Goal: Task Accomplishment & Management: Complete application form

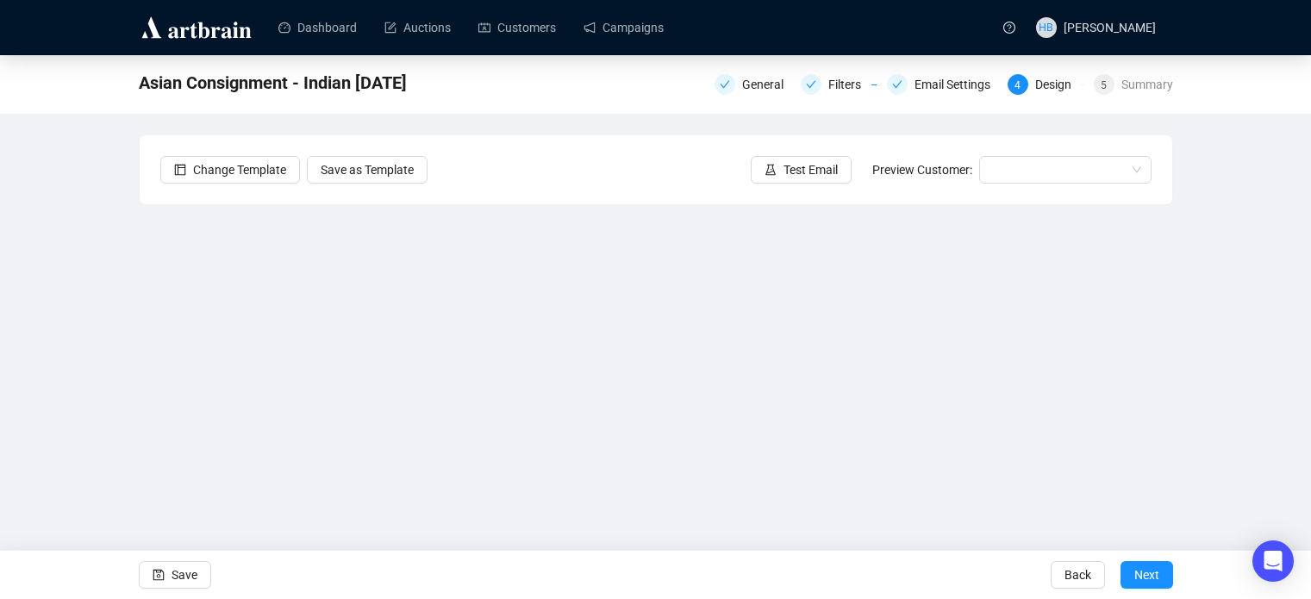
scroll to position [41, 0]
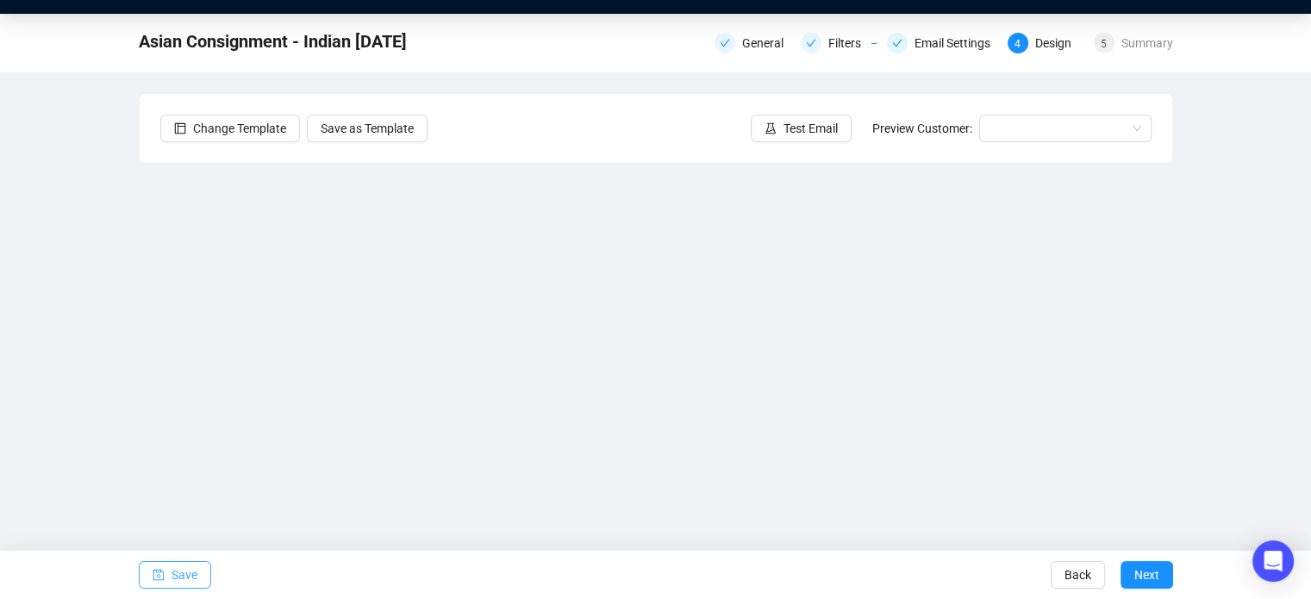
click at [164, 573] on button "Save" at bounding box center [175, 575] width 72 height 28
click at [176, 572] on span "Save" at bounding box center [185, 575] width 26 height 48
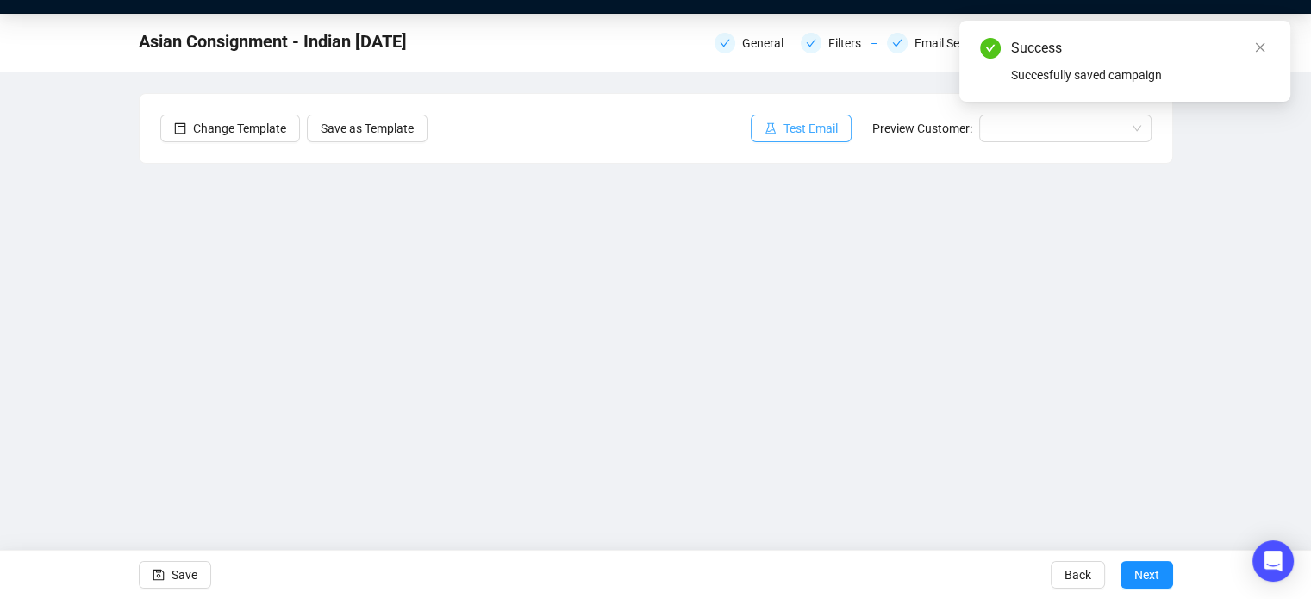
click at [819, 139] on button "Test Email" at bounding box center [801, 129] width 101 height 28
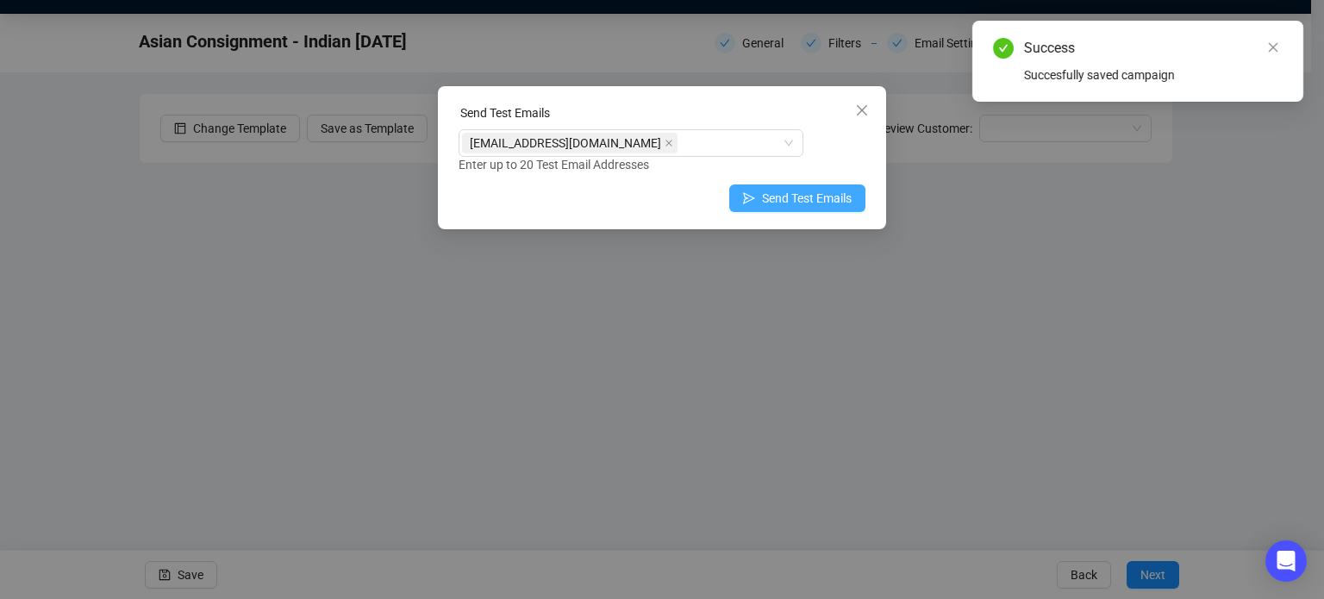
click at [782, 194] on span "Send Test Emails" at bounding box center [807, 198] width 90 height 19
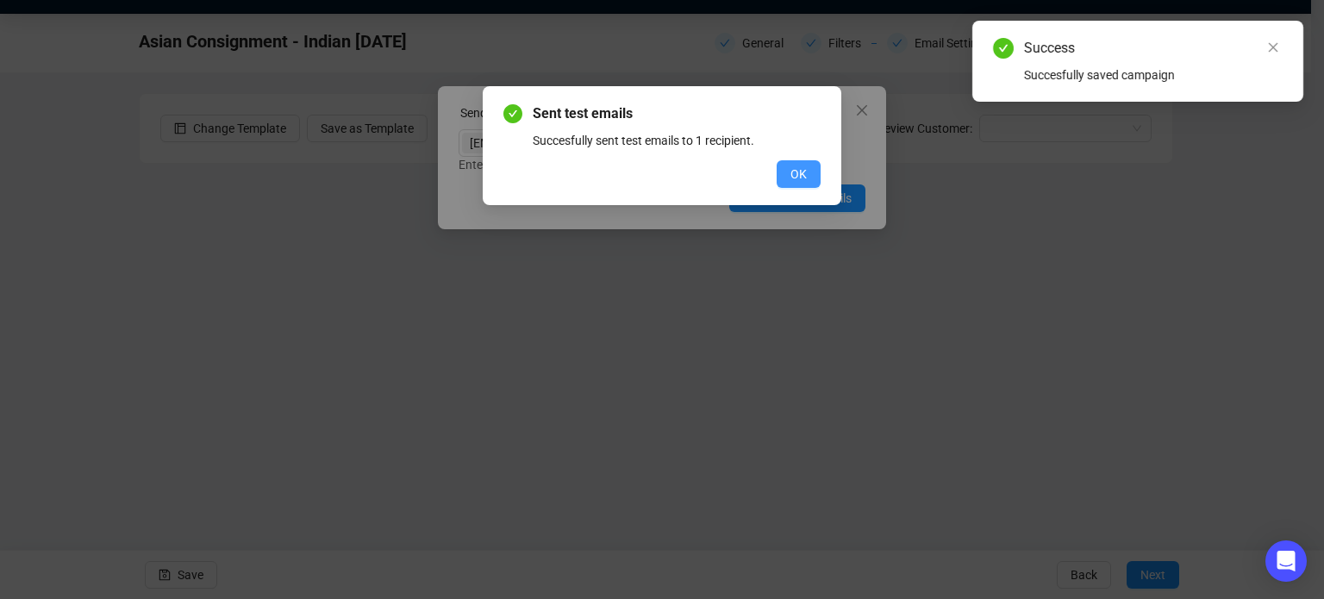
click at [796, 175] on span "OK" at bounding box center [798, 174] width 16 height 19
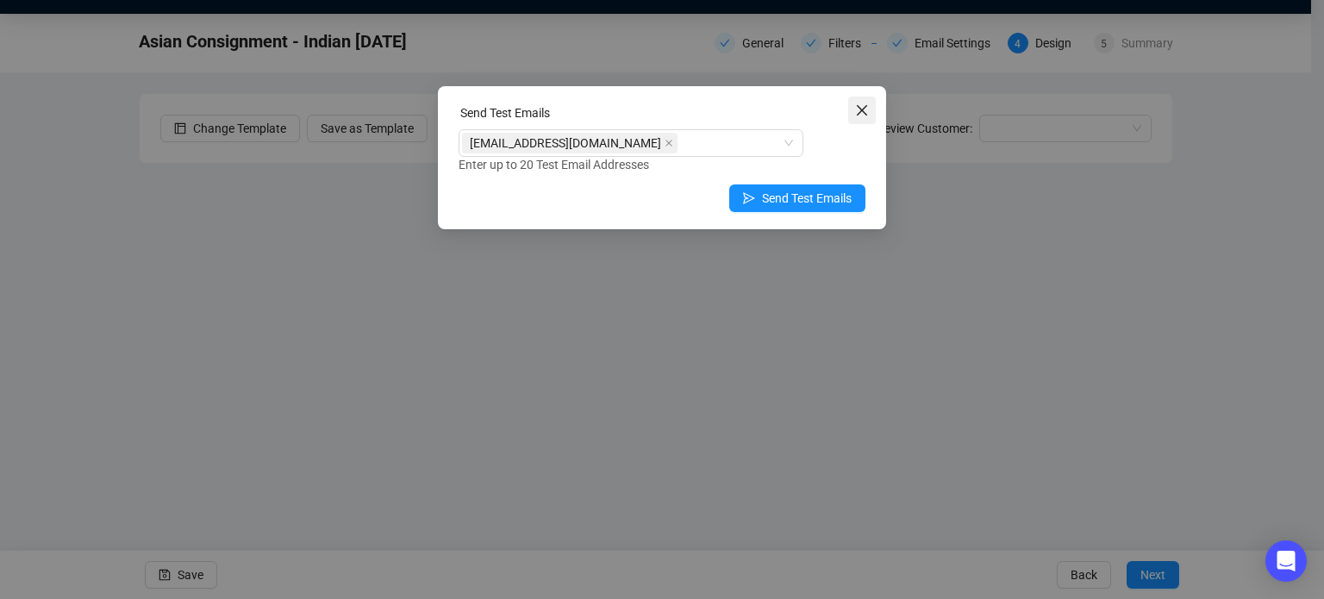
click at [861, 115] on icon "close" at bounding box center [862, 110] width 14 height 14
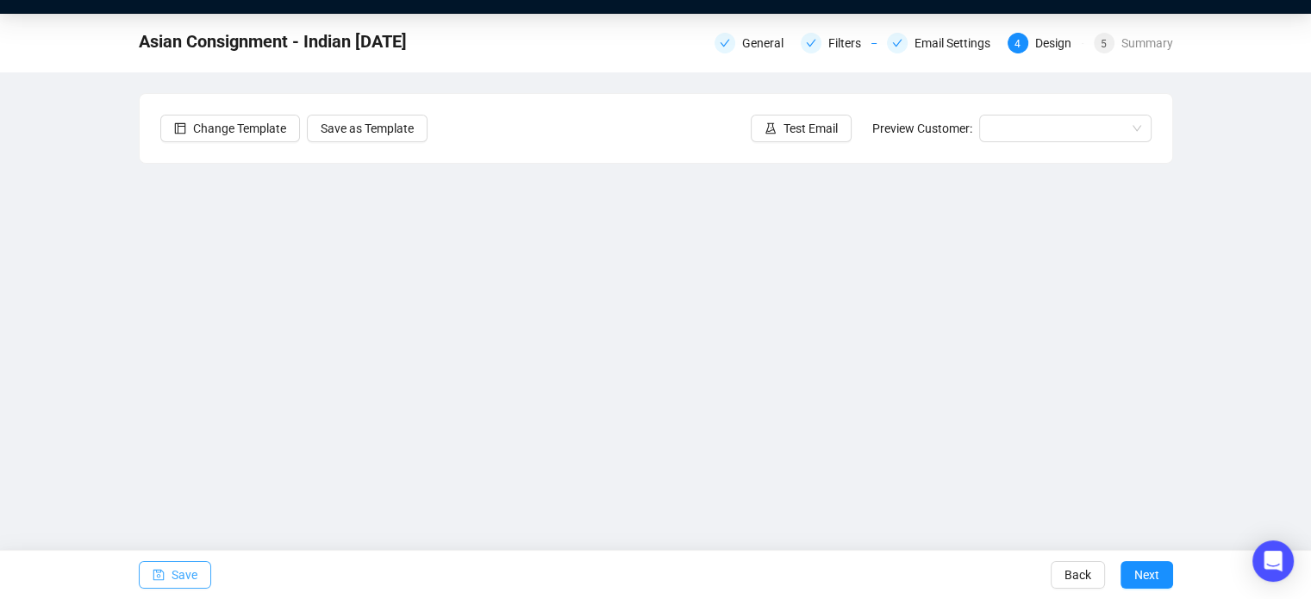
click at [173, 580] on span "Save" at bounding box center [185, 575] width 26 height 48
click at [795, 137] on span "Test Email" at bounding box center [811, 128] width 54 height 19
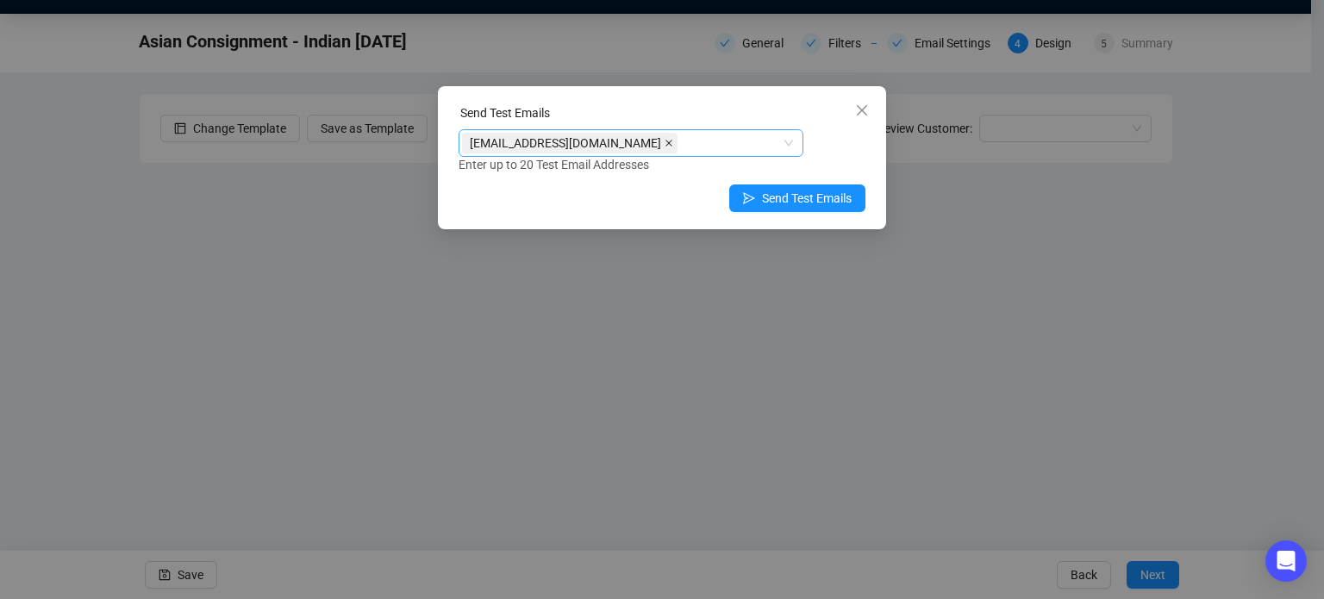
click at [665, 144] on icon "close" at bounding box center [669, 143] width 9 height 9
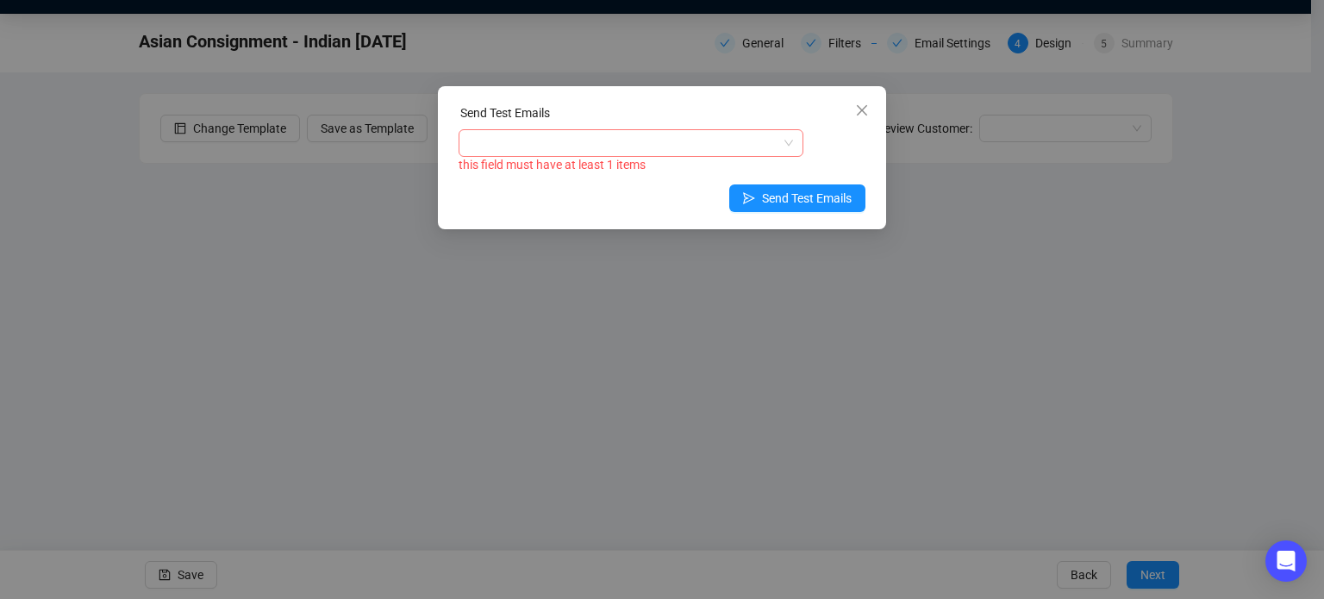
click at [627, 144] on div at bounding box center [622, 143] width 320 height 24
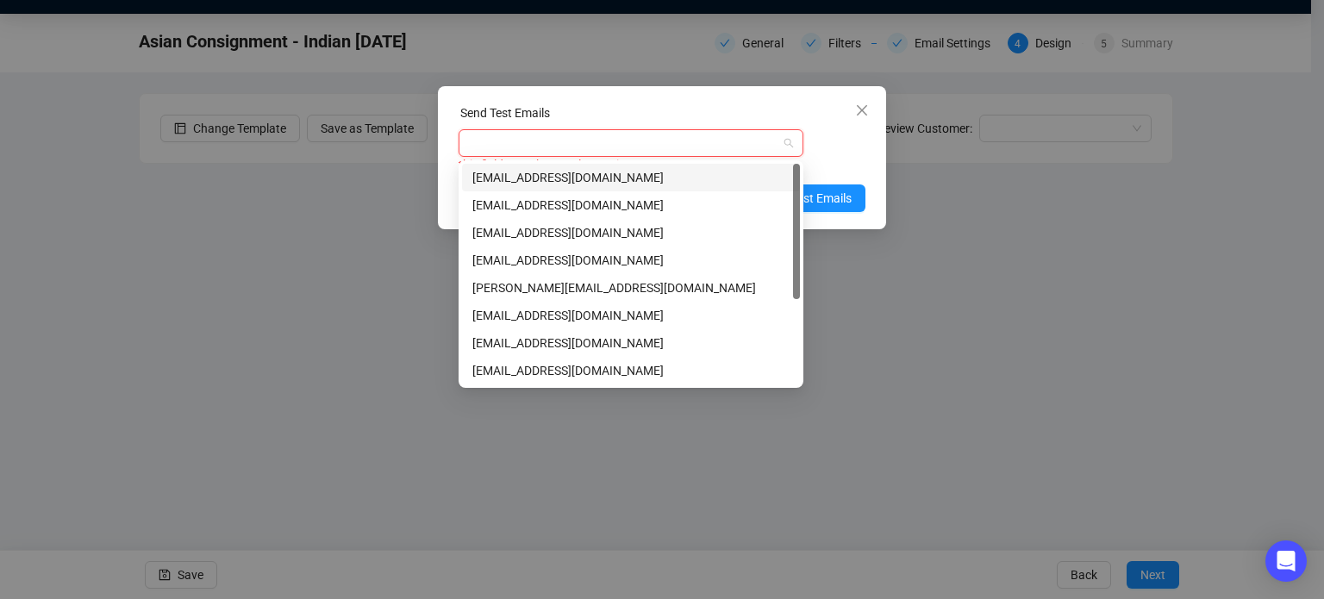
paste input "search"
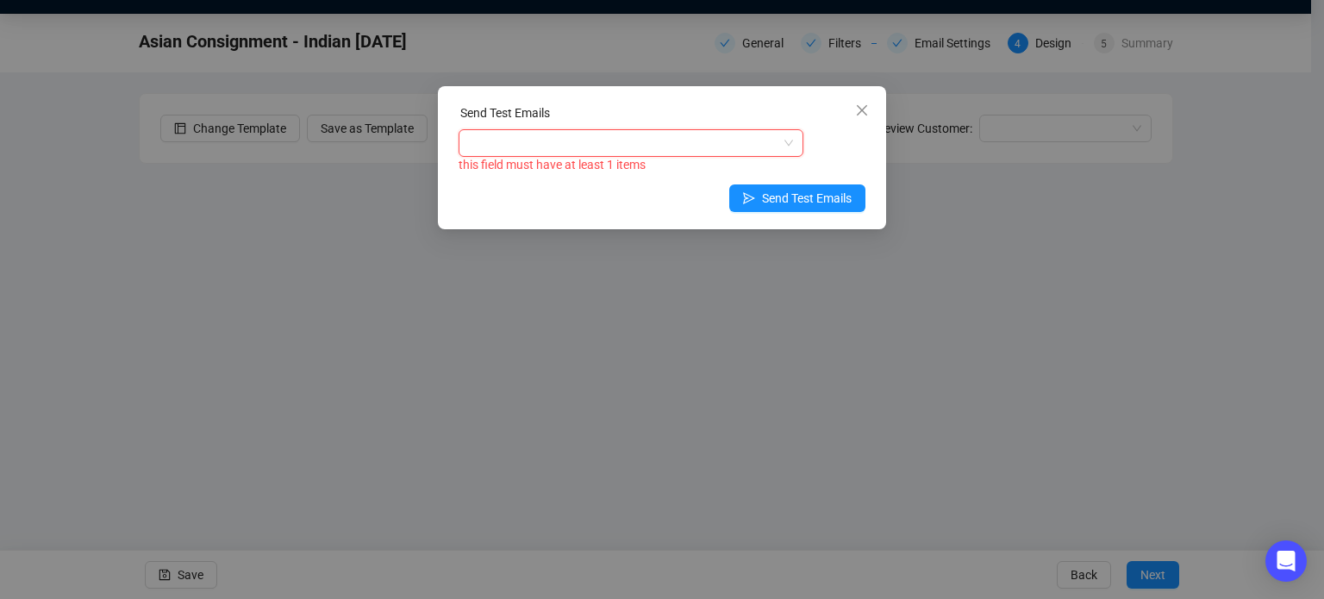
click at [627, 144] on div at bounding box center [622, 143] width 320 height 24
paste input "[EMAIL_ADDRESS][DOMAIN_NAME]"
type input "[EMAIL_ADDRESS][DOMAIN_NAME]"
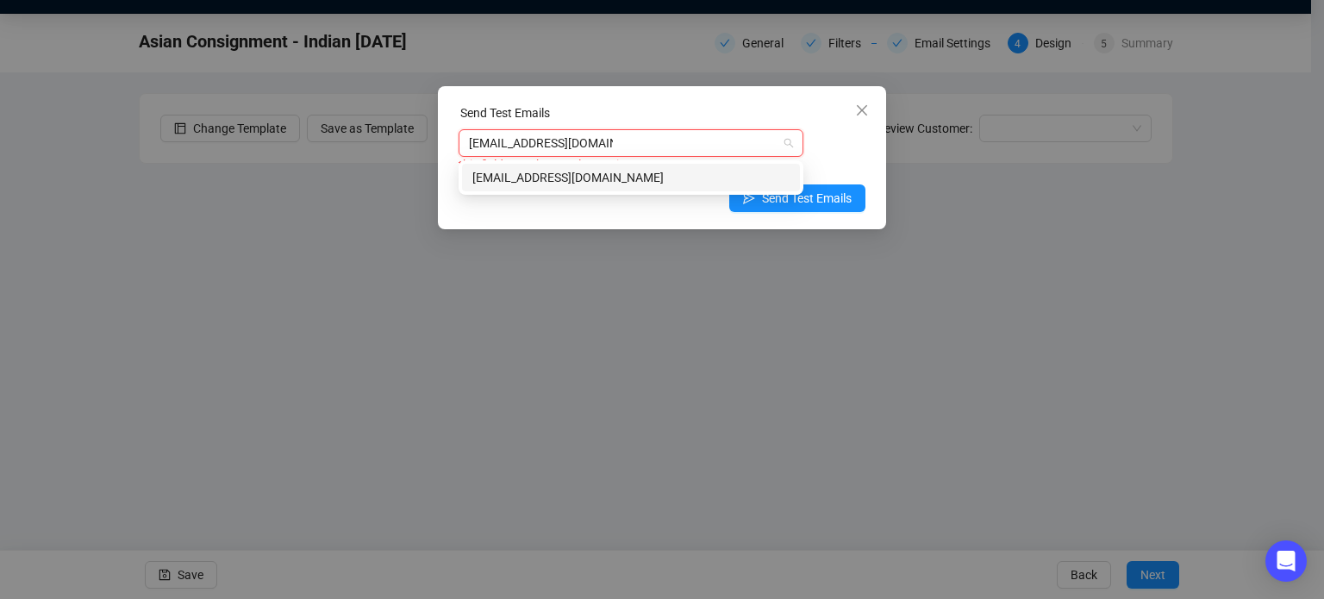
click at [564, 175] on div "[EMAIL_ADDRESS][DOMAIN_NAME]" at bounding box center [630, 177] width 317 height 19
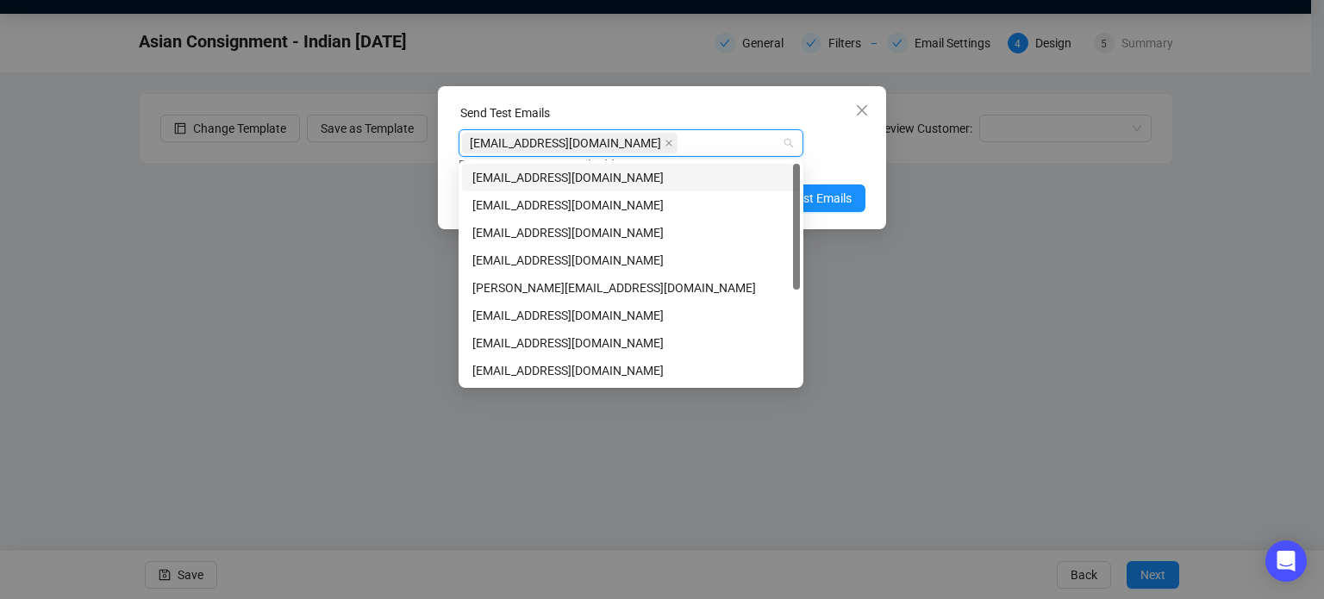
click at [684, 104] on div "Send Test Emails" at bounding box center [662, 116] width 407 height 26
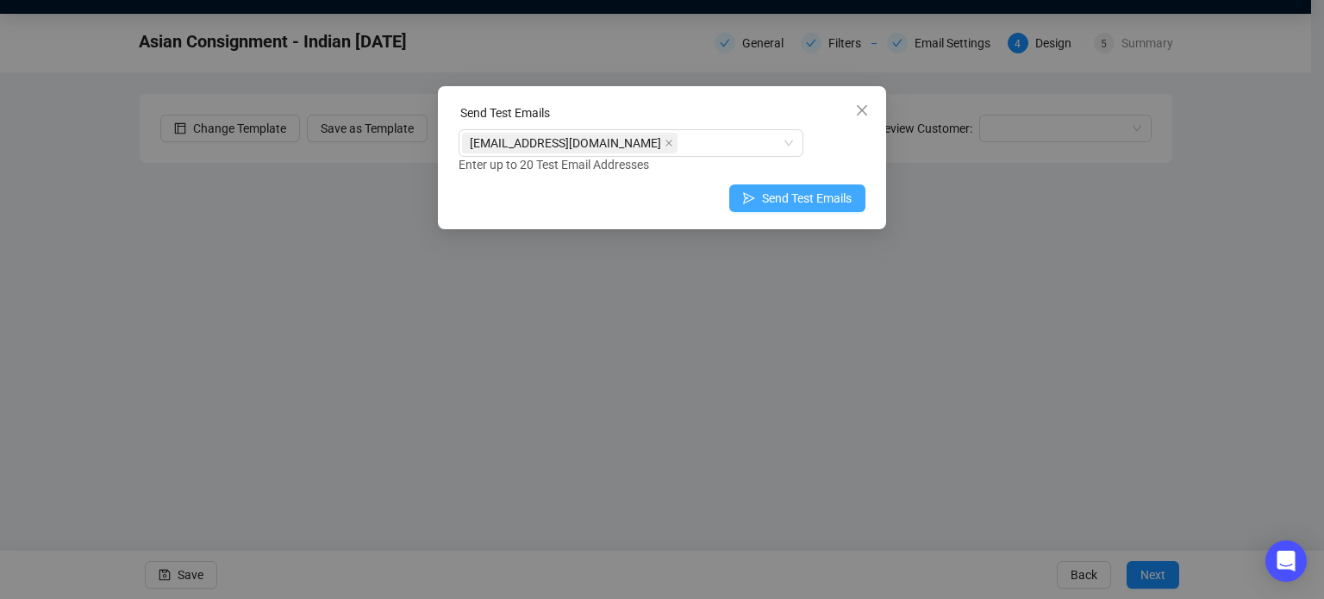
click at [784, 196] on span "Send Test Emails" at bounding box center [807, 198] width 90 height 19
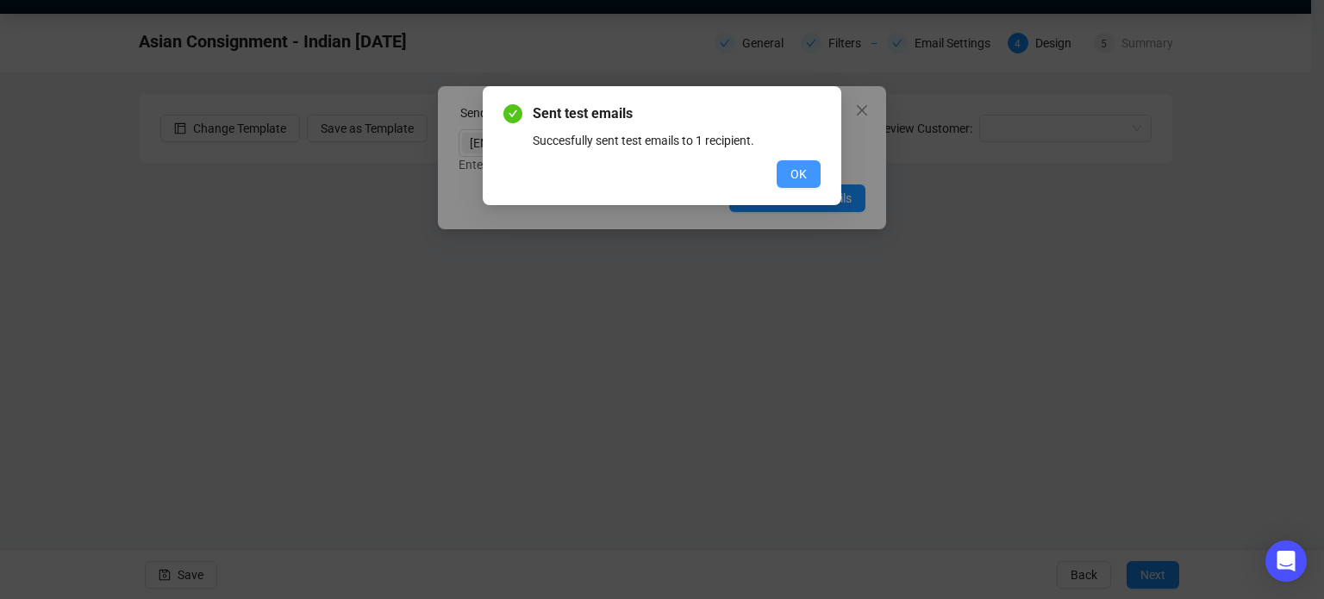
click at [796, 173] on span "OK" at bounding box center [798, 174] width 16 height 19
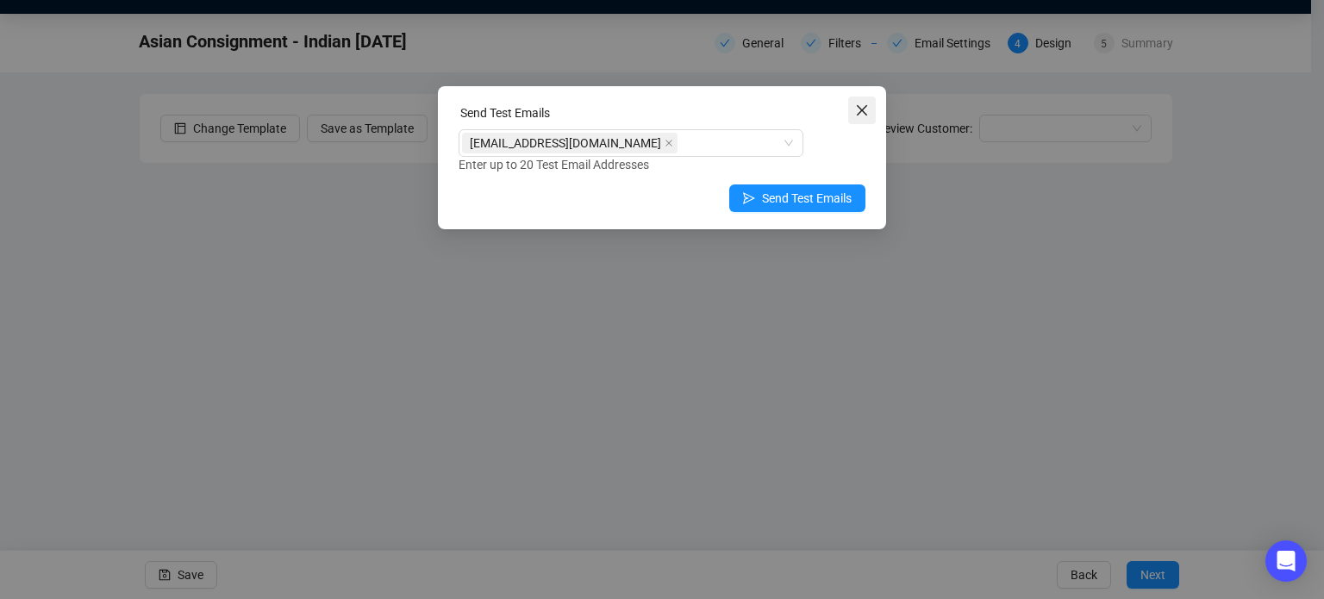
click at [863, 103] on icon "close" at bounding box center [862, 110] width 14 height 14
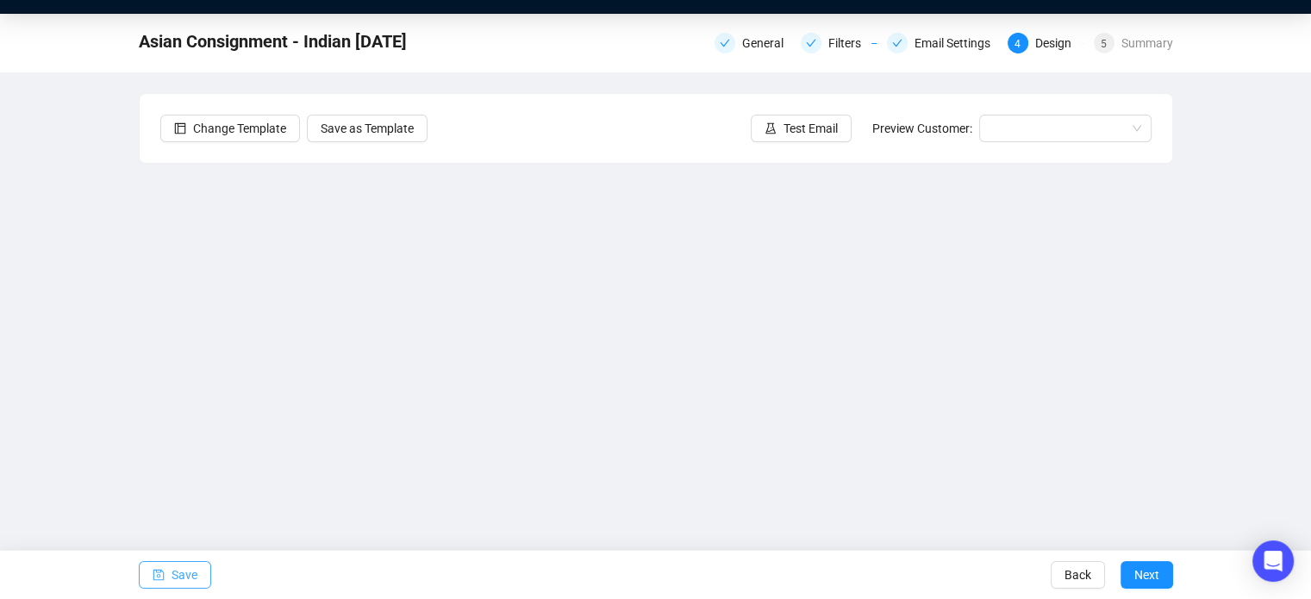
click at [175, 578] on span "Save" at bounding box center [185, 575] width 26 height 48
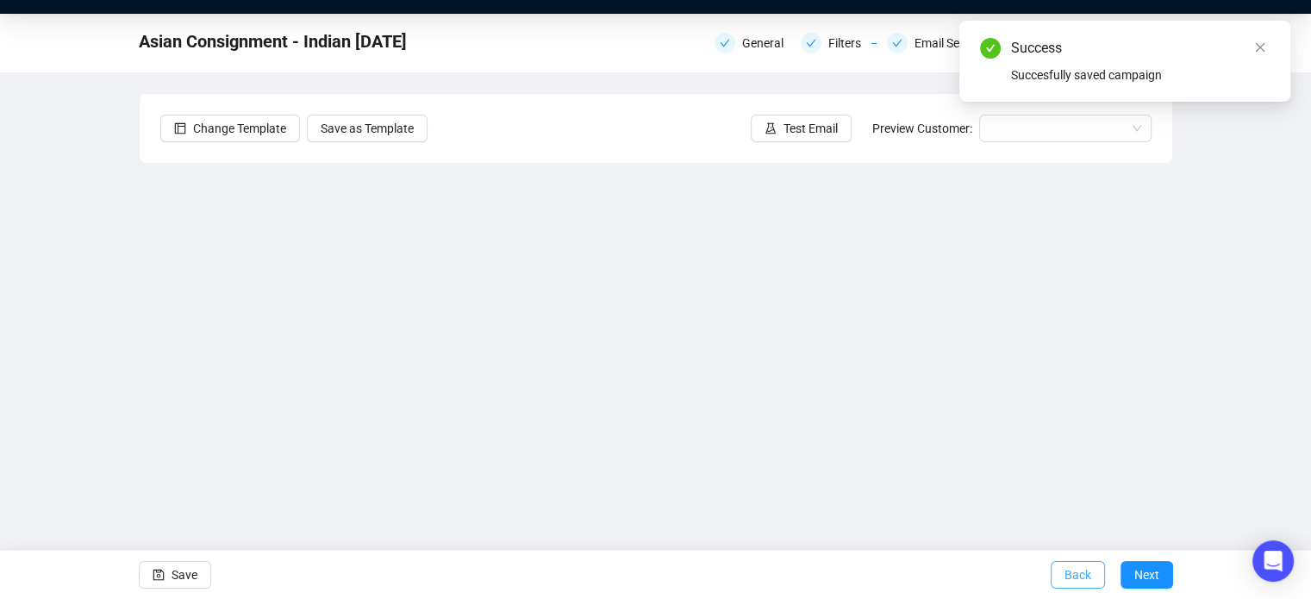
click at [1054, 570] on button "Back" at bounding box center [1078, 575] width 54 height 28
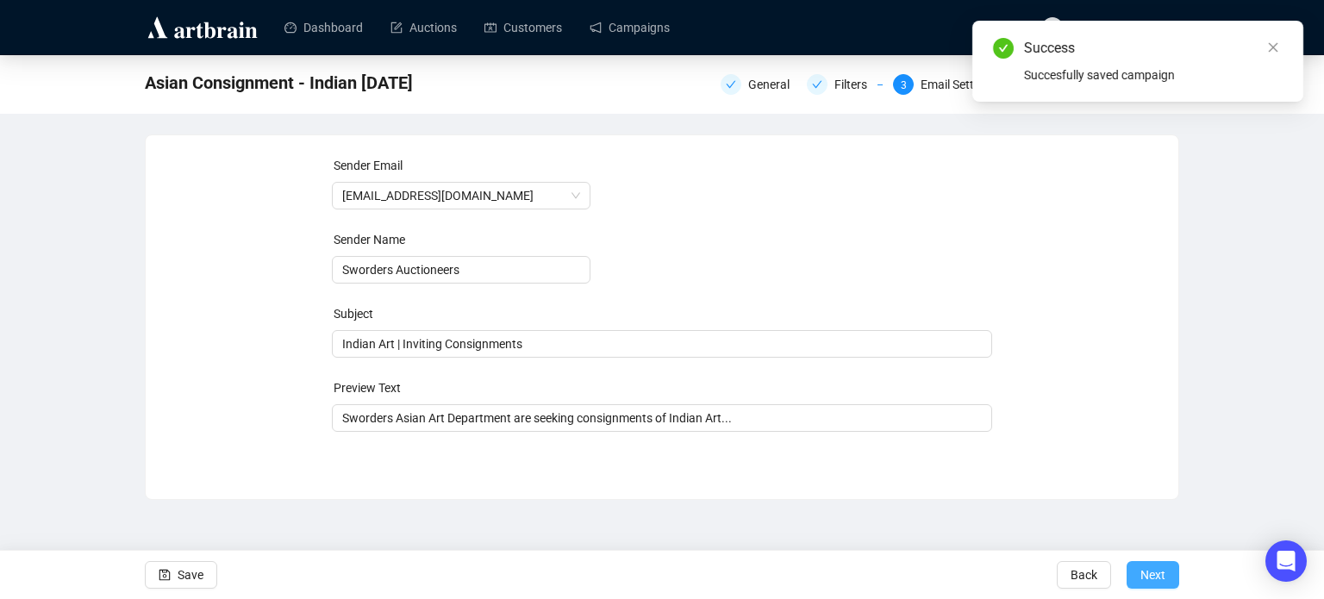
click at [1151, 571] on span "Next" at bounding box center [1152, 575] width 25 height 48
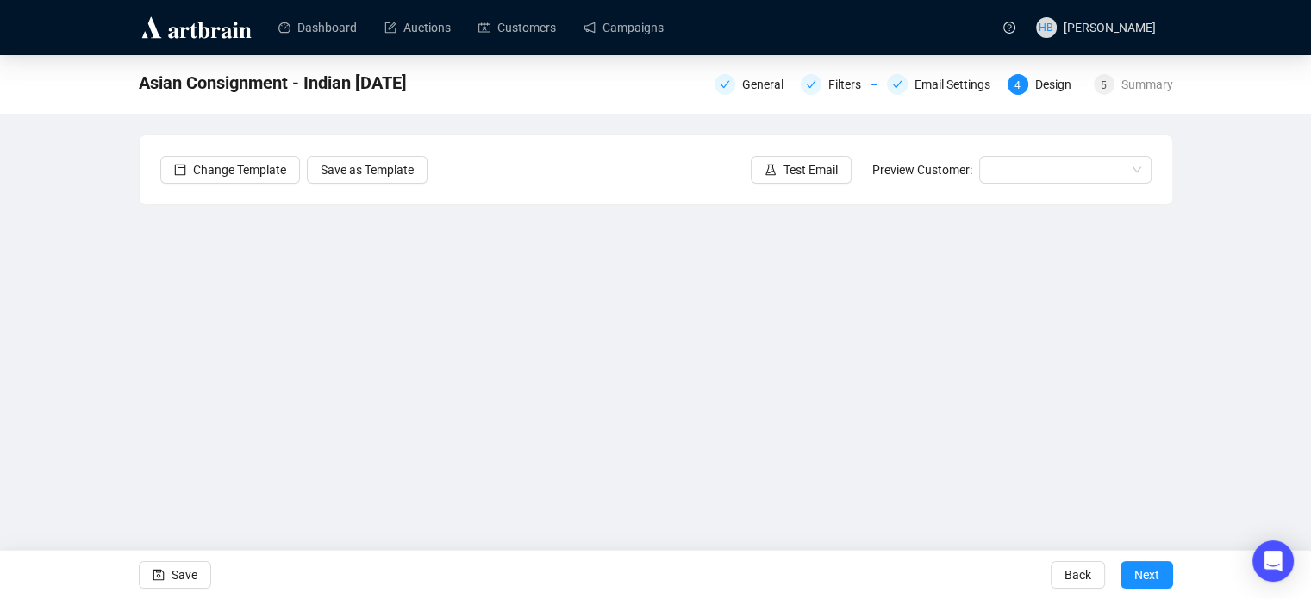
click at [1292, 353] on div "Asian Consignment - Indian [DATE] General Filters Email Settings 4 Design 5 Sum…" at bounding box center [655, 345] width 1311 height 581
click at [193, 571] on span "Save" at bounding box center [185, 575] width 26 height 48
click at [185, 576] on span "Save" at bounding box center [185, 575] width 26 height 48
click at [1282, 218] on div "Asian Consignment - Indian [DATE] General Filters Email Settings 4 Design 5 Sum…" at bounding box center [655, 345] width 1311 height 581
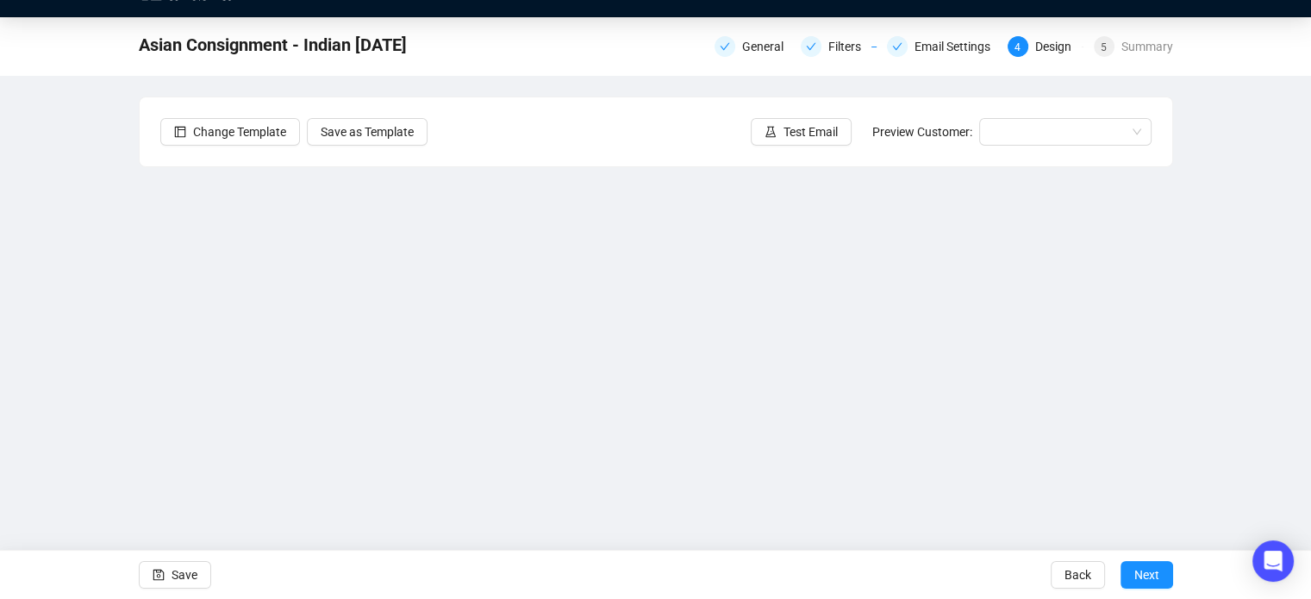
scroll to position [41, 0]
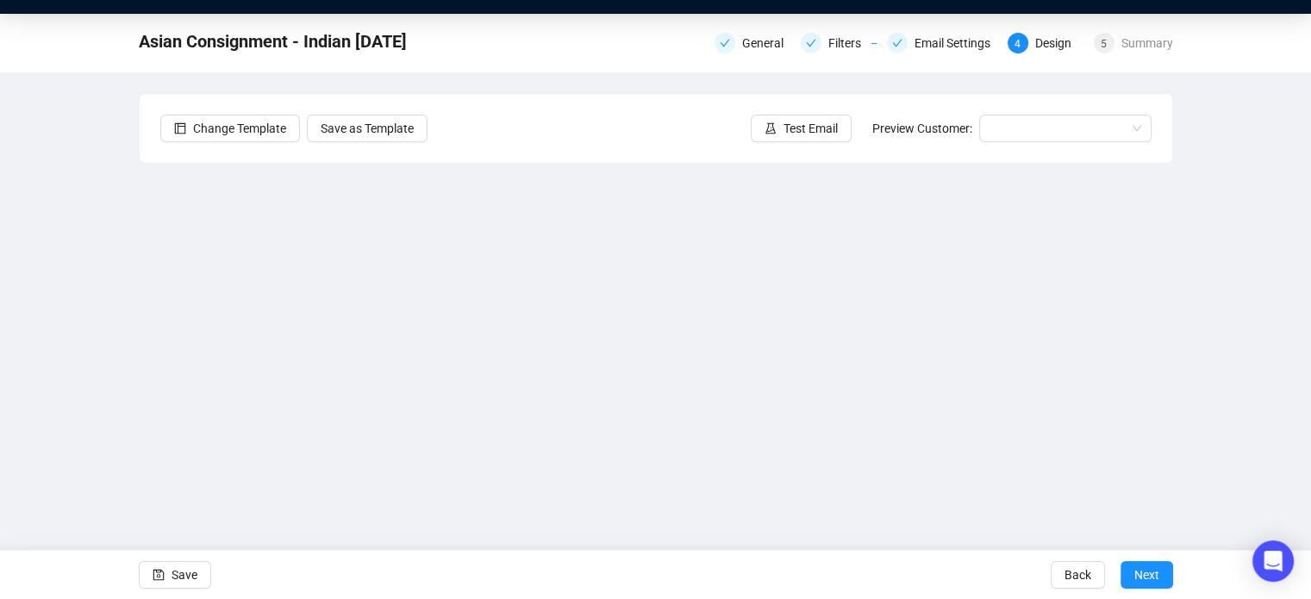
click at [1289, 267] on div "Asian Consignment - Indian [DATE] General Filters Email Settings 4 Design 5 Sum…" at bounding box center [655, 304] width 1311 height 581
